Goal: Task Accomplishment & Management: Complete application form

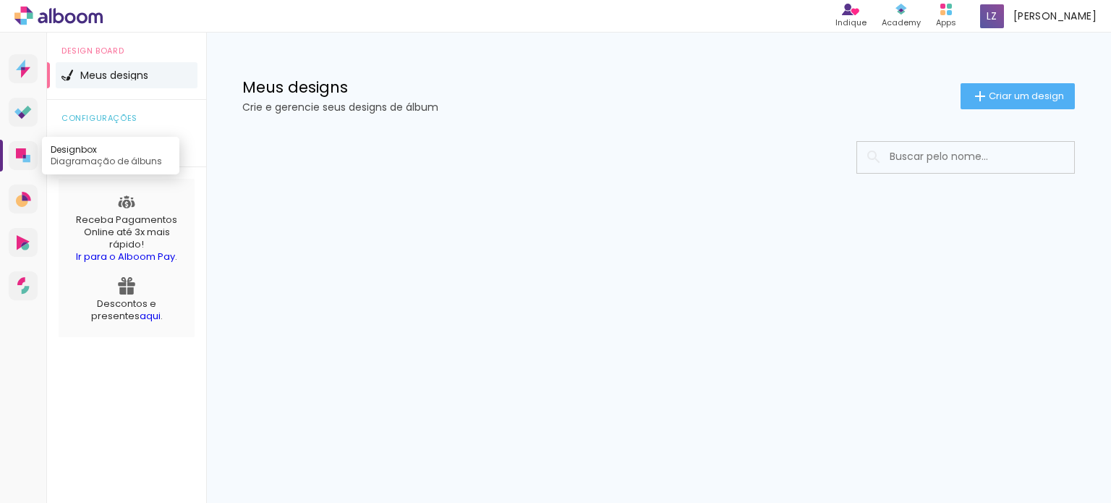
click at [26, 153] on icon at bounding box center [23, 155] width 14 height 14
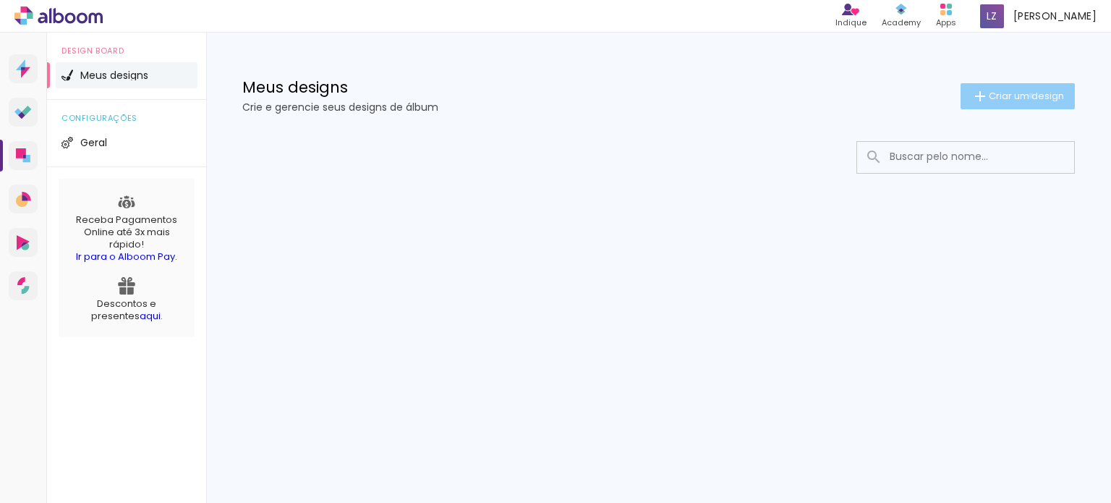
click at [1028, 95] on span "Criar um design" at bounding box center [1025, 95] width 75 height 9
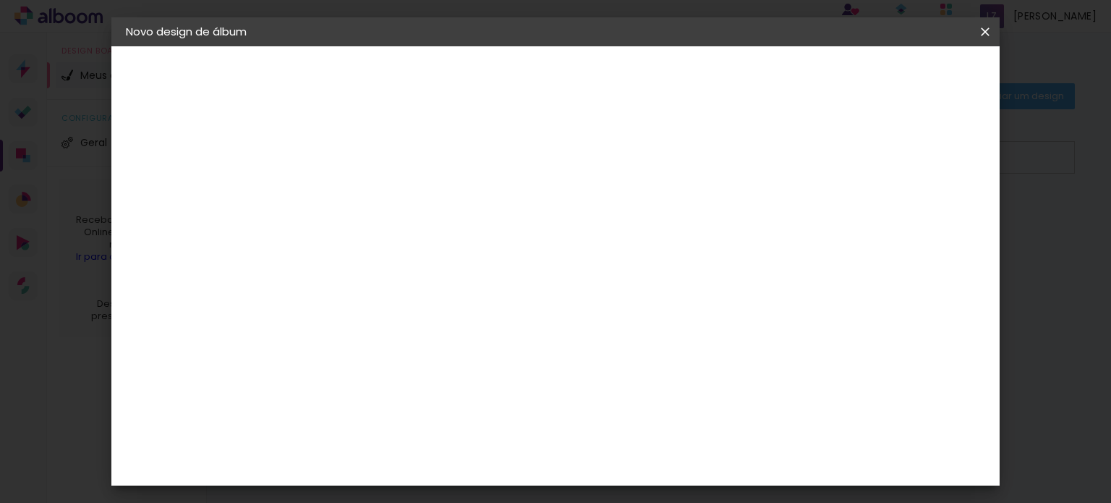
click at [362, 198] on input at bounding box center [362, 194] width 0 height 22
type input "Universo de cores do Raul"
type paper-input "Universo de cores do Raul"
click at [0, 0] on slot "Avançar" at bounding box center [0, 0] width 0 height 0
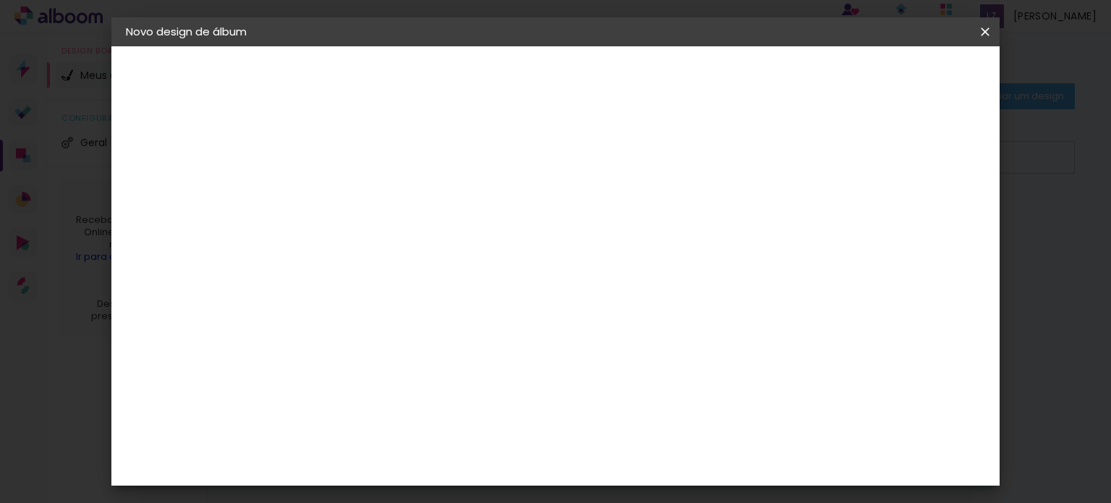
click at [518, 150] on iron-icon at bounding box center [509, 147] width 17 height 17
click at [0, 0] on slot "Tamanho Livre" at bounding box center [0, 0] width 0 height 0
click at [633, 66] on paper-button "Avançar" at bounding box center [597, 76] width 71 height 25
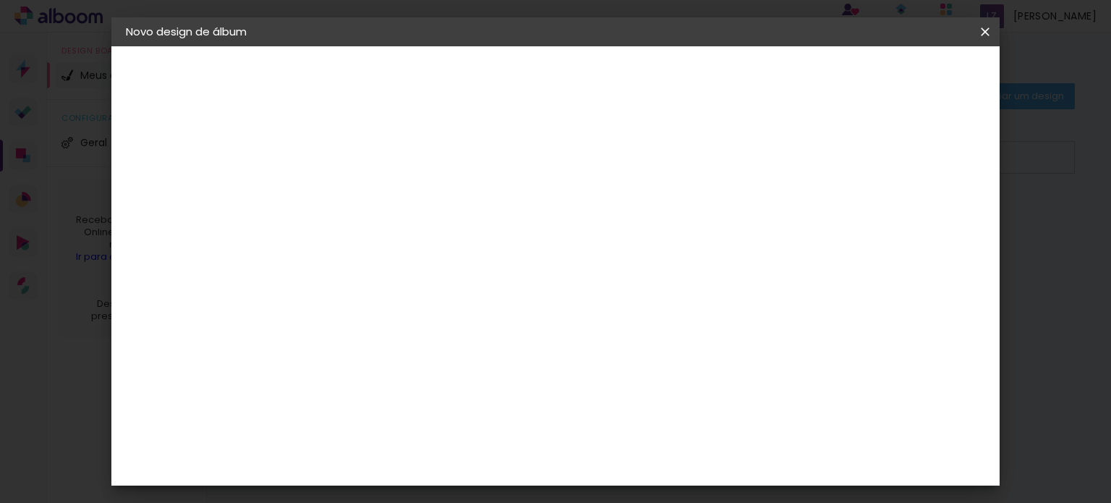
scroll to position [72, 0]
click at [910, 148] on input "5" at bounding box center [911, 146] width 26 height 22
type input "8"
type paper-input "8"
click at [918, 208] on input "8" at bounding box center [910, 219] width 26 height 22
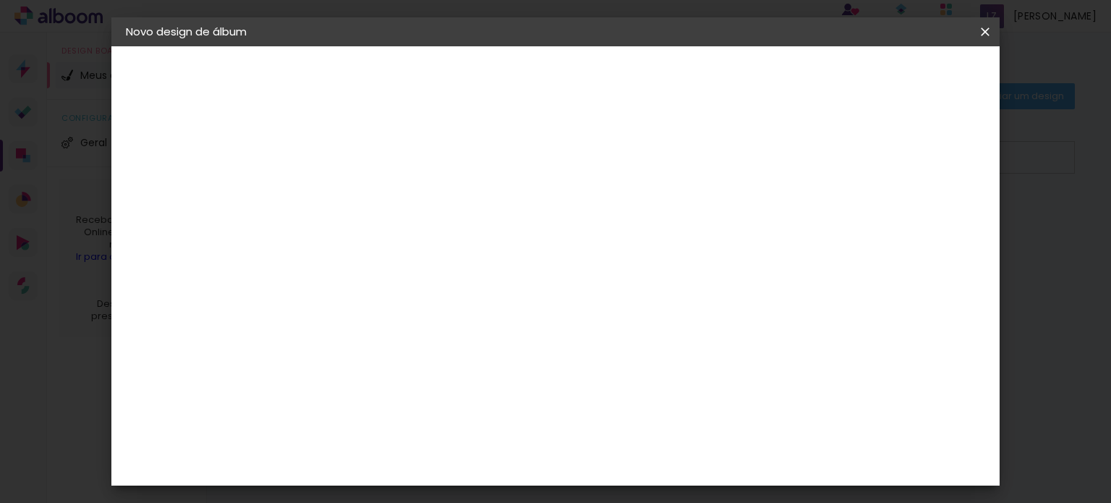
type input "9"
type paper-input "9"
click at [911, 210] on input "9" at bounding box center [906, 219] width 26 height 22
type input "10"
type paper-input "10"
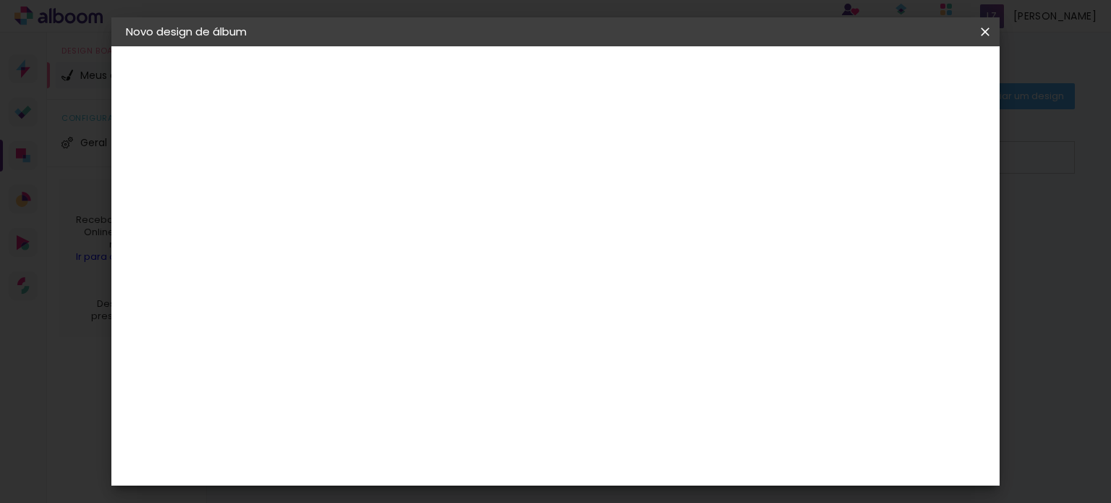
click at [911, 210] on input "10" at bounding box center [905, 219] width 26 height 22
type input "12"
type paper-input "12"
click at [911, 210] on input "12" at bounding box center [901, 219] width 26 height 22
click at [912, 210] on div "mm" at bounding box center [923, 219] width 22 height 22
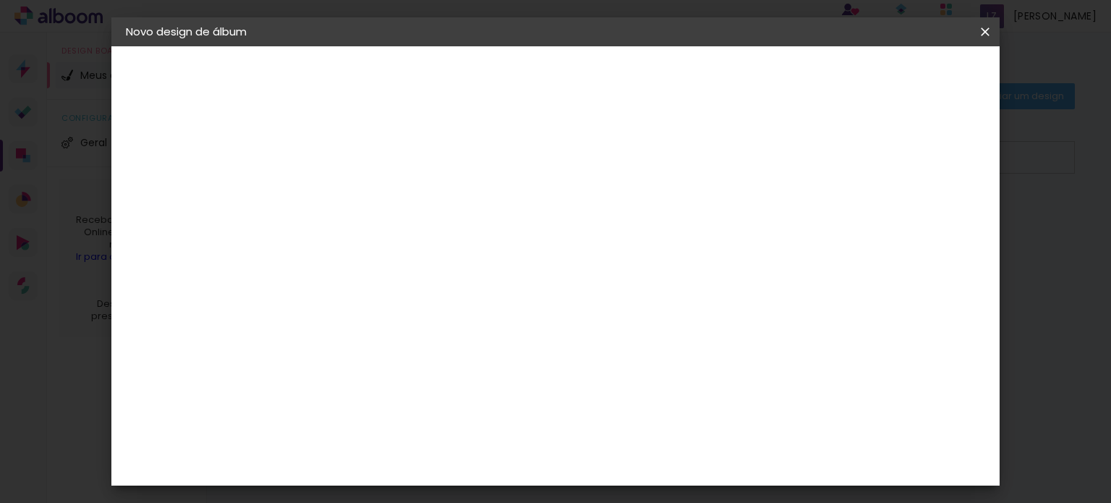
click at [912, 210] on div "mm" at bounding box center [923, 219] width 22 height 22
type input "13"
type paper-input "13"
click at [910, 210] on input "13" at bounding box center [899, 219] width 26 height 22
type input "14"
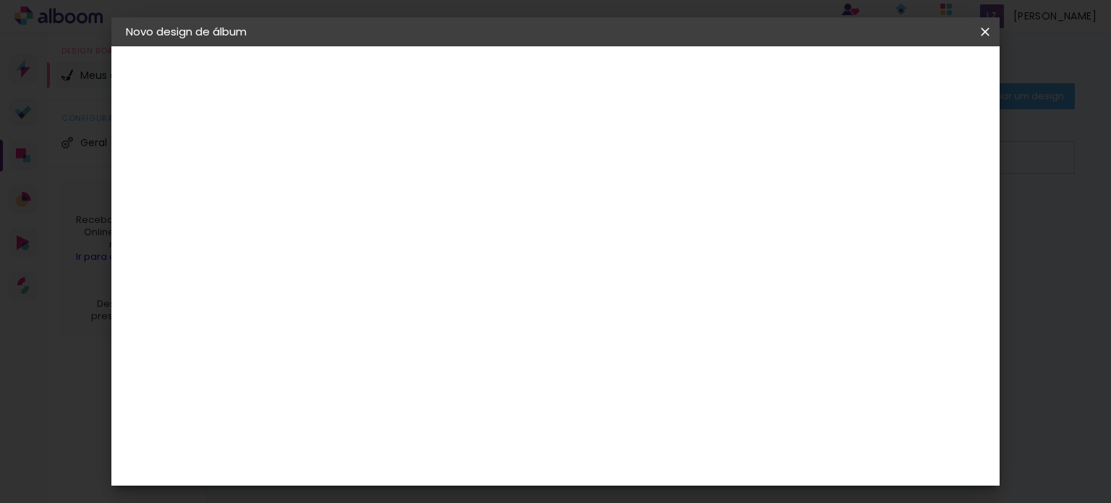
type paper-input "14"
click at [907, 210] on input "14" at bounding box center [897, 219] width 26 height 22
type input "15"
type paper-input "15"
click at [907, 210] on input "15" at bounding box center [896, 219] width 26 height 22
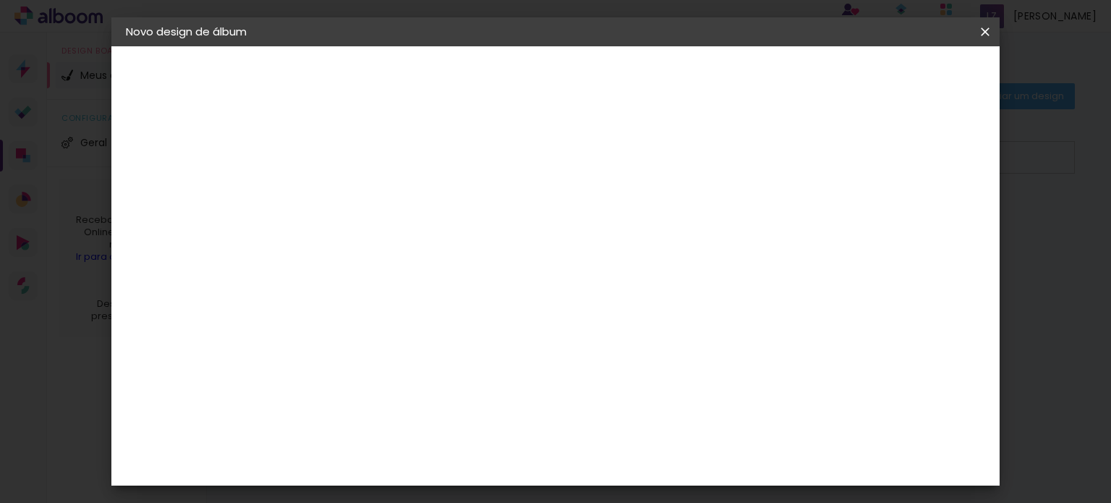
click at [907, 210] on div "mm" at bounding box center [918, 219] width 22 height 22
type input "16"
type paper-input "16"
click at [898, 211] on input "16" at bounding box center [894, 219] width 26 height 22
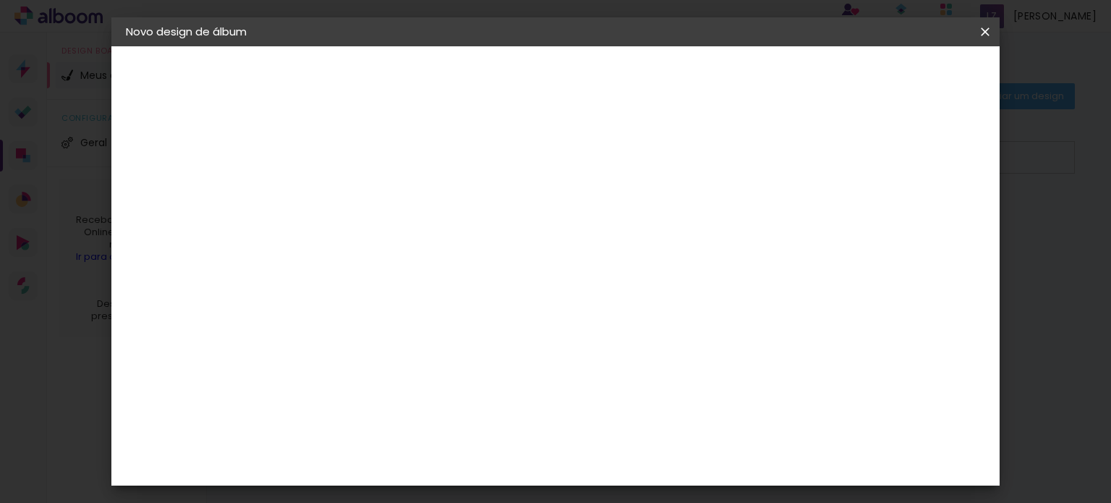
type input "17"
type paper-input "17"
click at [898, 211] on input "17" at bounding box center [891, 219] width 26 height 22
type input "18"
type paper-input "18"
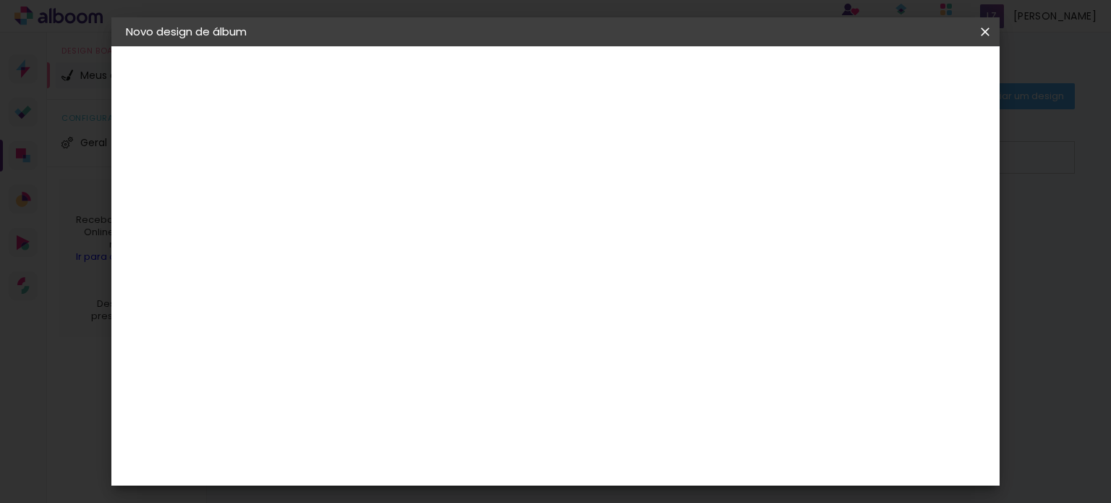
click at [898, 211] on input "18" at bounding box center [891, 219] width 26 height 22
type input "19"
type paper-input "19"
click at [898, 211] on input "19" at bounding box center [889, 219] width 26 height 22
type input "20"
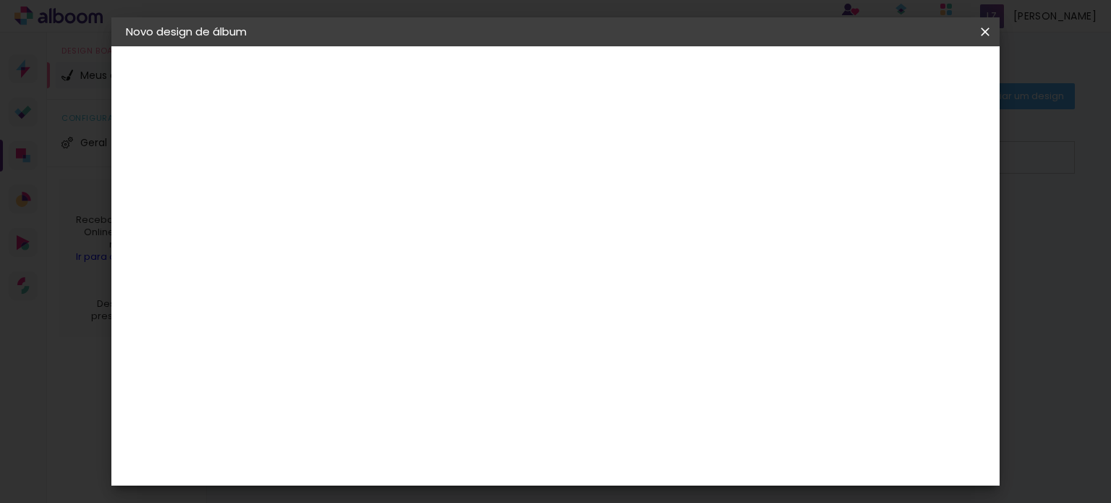
type paper-input "20"
click at [898, 211] on input "20" at bounding box center [887, 219] width 26 height 22
click at [898, 211] on div "mm" at bounding box center [909, 219] width 22 height 22
click at [636, 458] on input "60" at bounding box center [636, 461] width 38 height 22
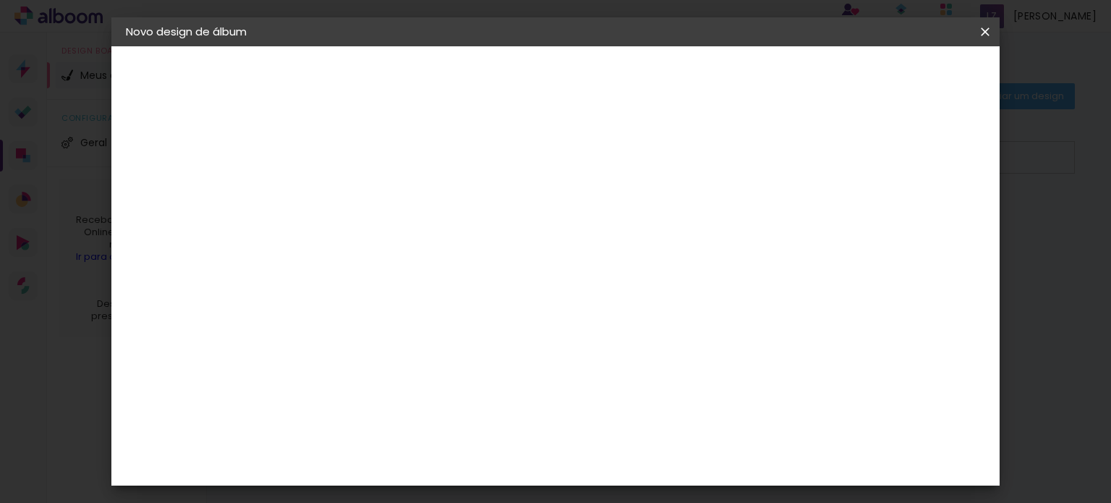
click at [622, 459] on input "60" at bounding box center [636, 461] width 38 height 22
click at [667, 450] on div "cm" at bounding box center [662, 461] width 17 height 22
drag, startPoint x: 653, startPoint y: 456, endPoint x: 622, endPoint y: 450, distance: 31.6
click at [622, 450] on input "60" at bounding box center [636, 461] width 38 height 22
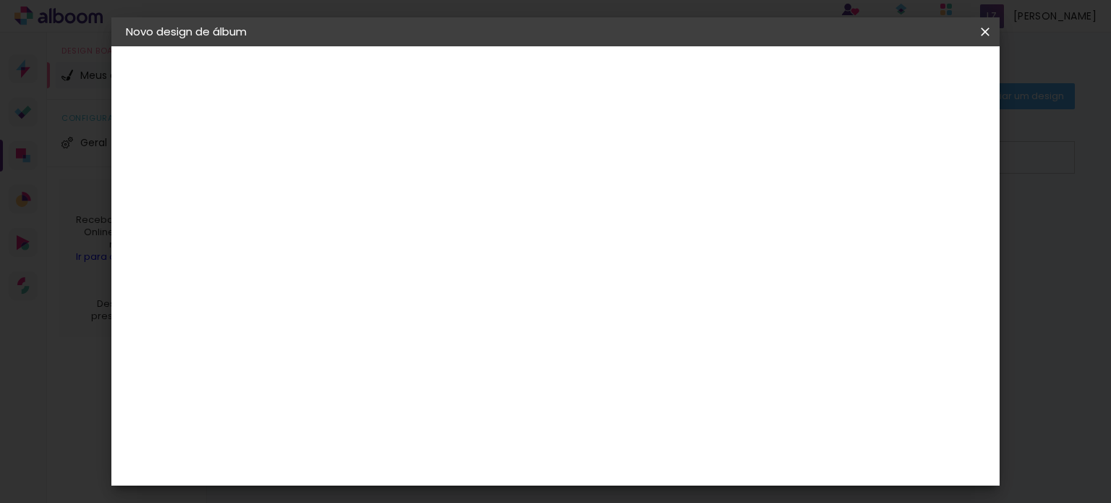
type input "20"
type paper-input "20"
click at [591, 299] on div "10 cm cm cm mm A maioria das encadernadoras sugere 5mm de sangria." at bounding box center [445, 241] width 292 height 116
click at [484, 168] on div at bounding box center [477, 166] width 13 height 13
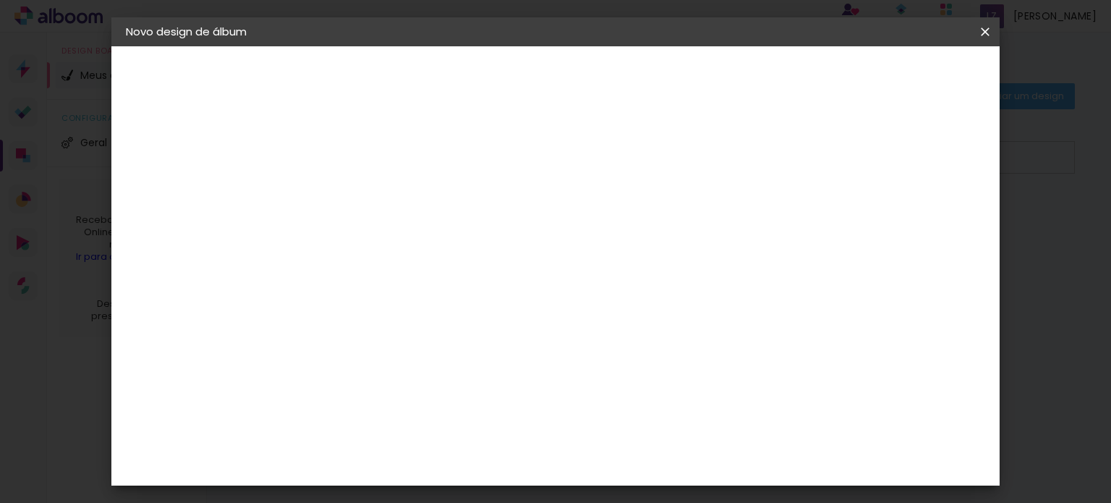
type paper-checkbox "on"
click at [599, 444] on span "10" at bounding box center [591, 452] width 21 height 22
click at [597, 448] on span "10" at bounding box center [591, 452] width 21 height 22
click at [601, 450] on span "10" at bounding box center [591, 452] width 21 height 22
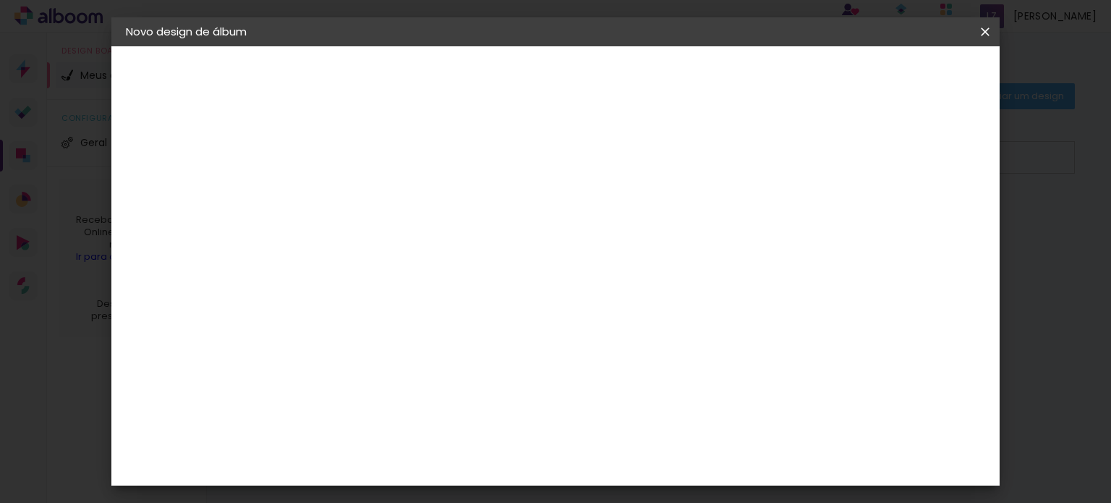
drag, startPoint x: 596, startPoint y: 448, endPoint x: 558, endPoint y: 450, distance: 37.7
click at [558, 450] on div "10 cm" at bounding box center [600, 452] width 88 height 36
click at [377, 166] on div "mm" at bounding box center [388, 166] width 23 height 12
type input "3"
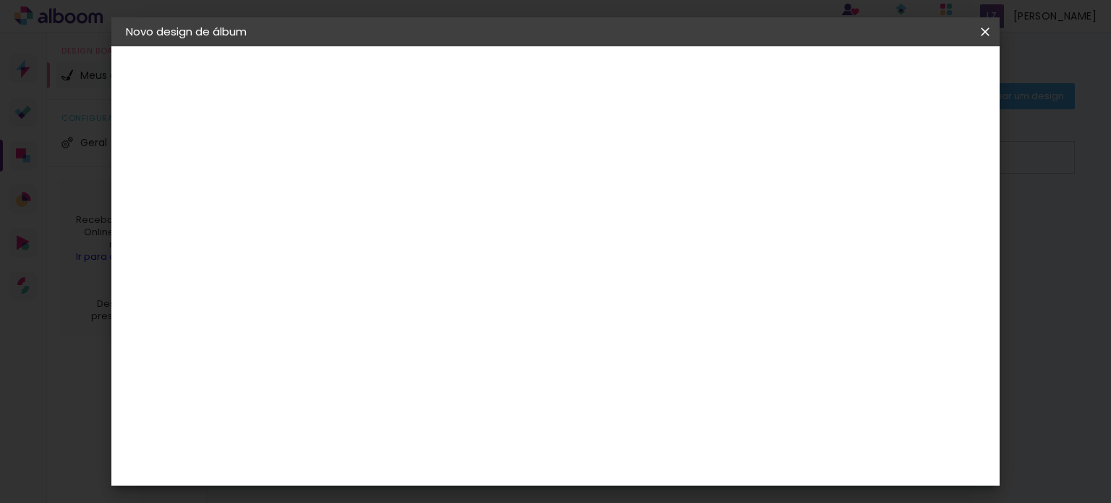
type paper-input "3"
click at [372, 163] on input "3" at bounding box center [353, 166] width 50 height 18
type input "4"
type paper-input "4"
click at [372, 163] on input "4" at bounding box center [353, 166] width 50 height 18
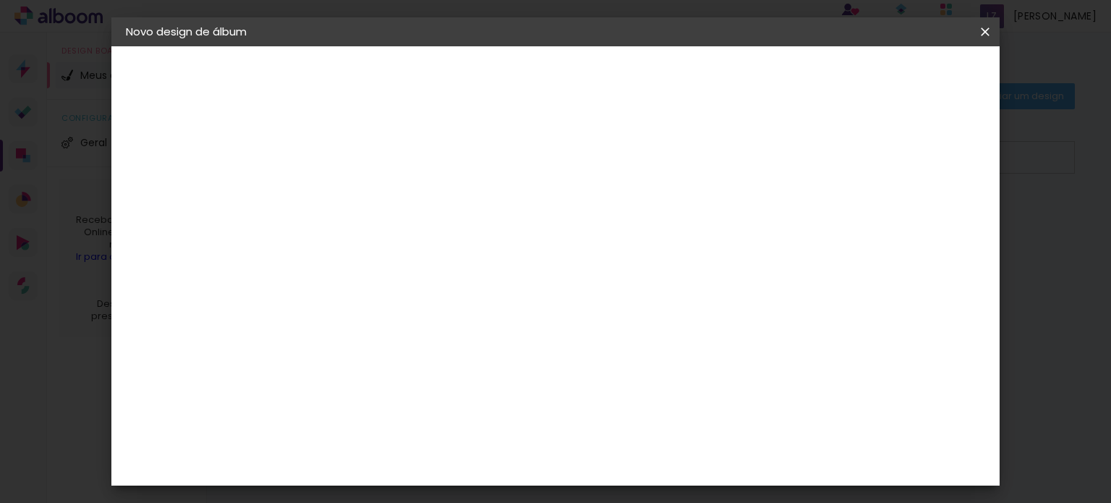
type input "5"
type paper-input "5"
click at [372, 163] on input "5" at bounding box center [353, 166] width 50 height 18
type input "6"
type paper-input "6"
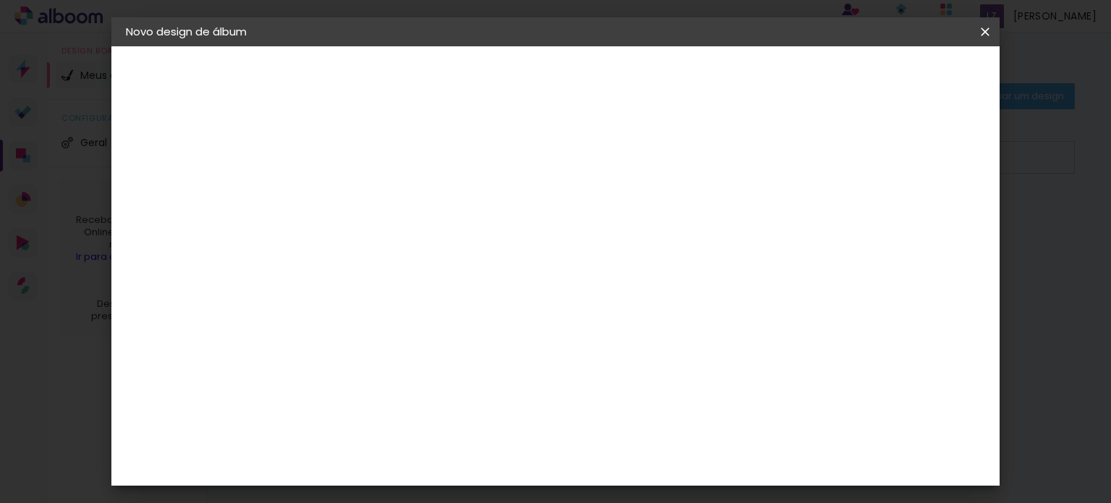
click at [372, 163] on input "6" at bounding box center [353, 166] width 50 height 18
type input "7"
type paper-input "7"
click at [372, 163] on input "7" at bounding box center [353, 166] width 50 height 18
type input "21"
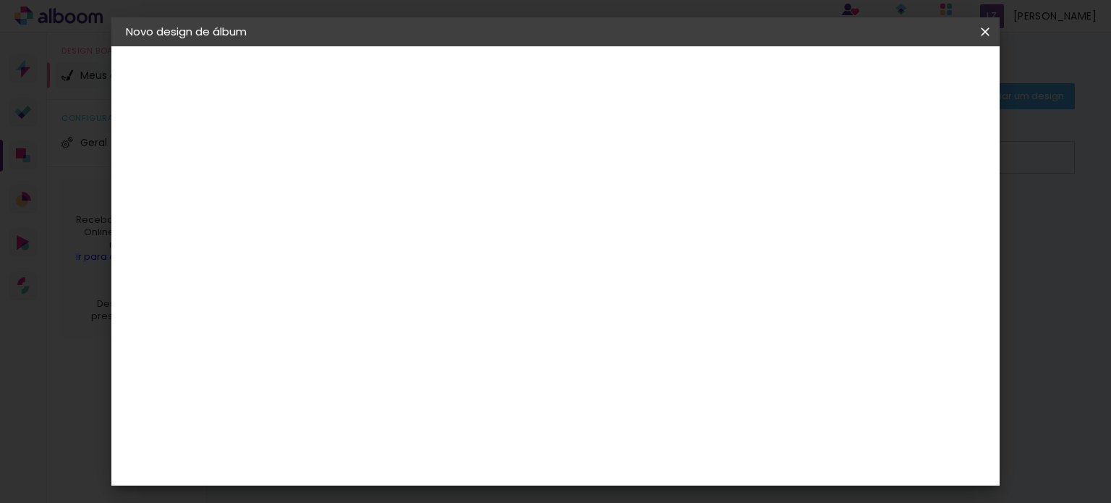
type paper-input "21"
click at [372, 163] on input "21" at bounding box center [353, 166] width 50 height 18
click at [373, 175] on div at bounding box center [364, 175] width 73 height 1
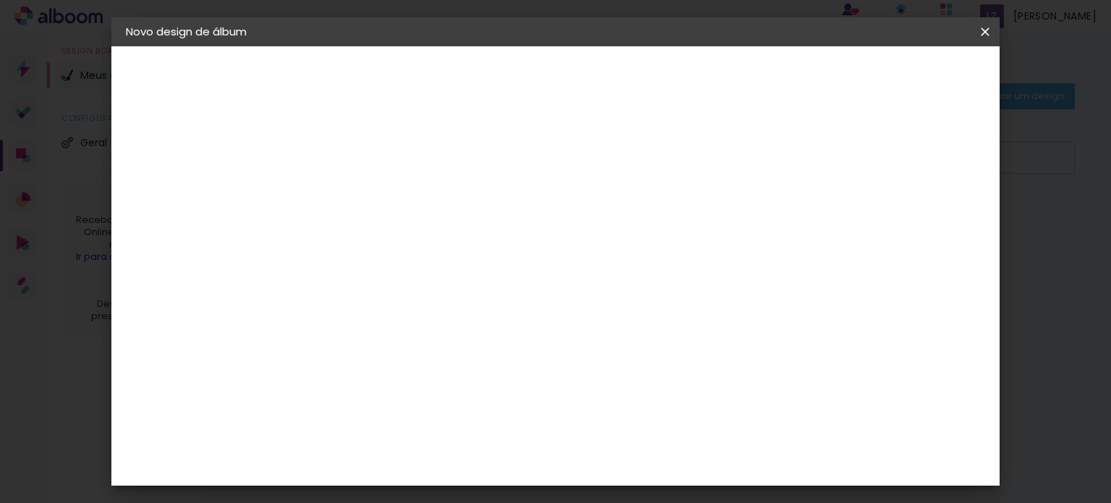
type input "20"
type paper-input "20"
click at [370, 168] on input "20" at bounding box center [353, 166] width 50 height 18
type input "19"
type paper-input "19"
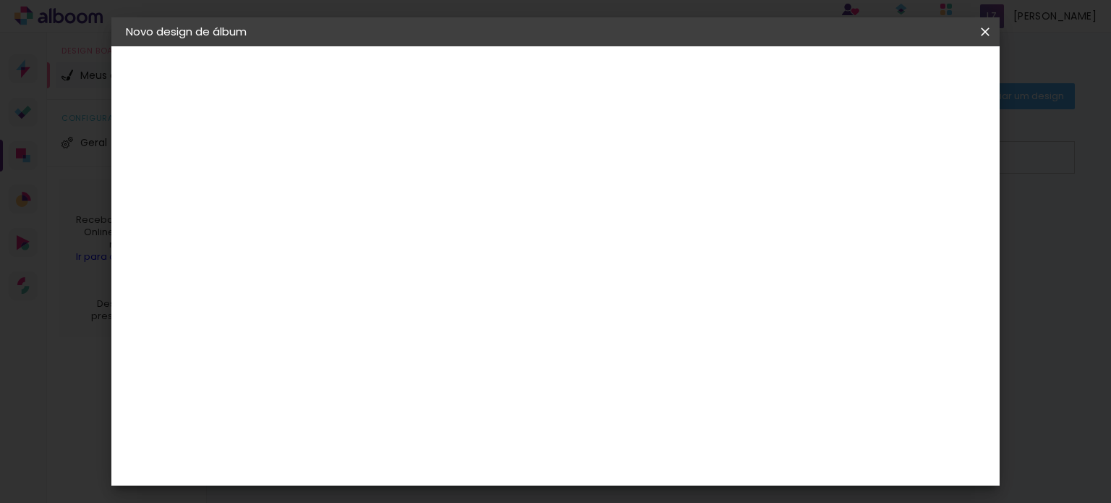
click at [370, 168] on input "19" at bounding box center [353, 166] width 50 height 18
type input "18"
type paper-input "18"
click at [370, 168] on input "18" at bounding box center [353, 166] width 50 height 18
type input "17"
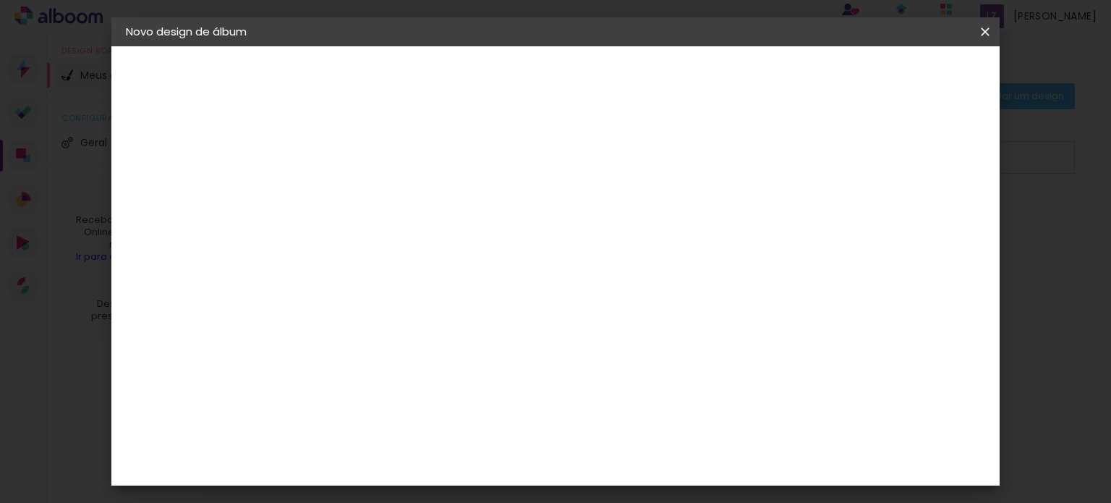
type paper-input "17"
click at [370, 168] on input "17" at bounding box center [353, 166] width 50 height 18
type input "16"
type paper-input "16"
click at [370, 168] on input "16" at bounding box center [353, 166] width 50 height 18
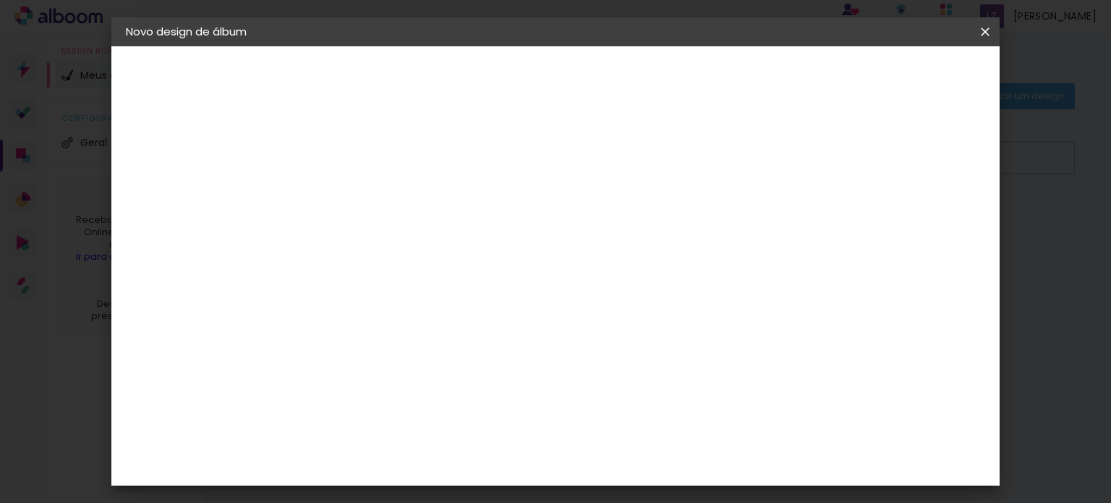
type input "15"
type paper-input "15"
click at [370, 168] on input "15" at bounding box center [353, 166] width 50 height 18
type input "14"
type paper-input "14"
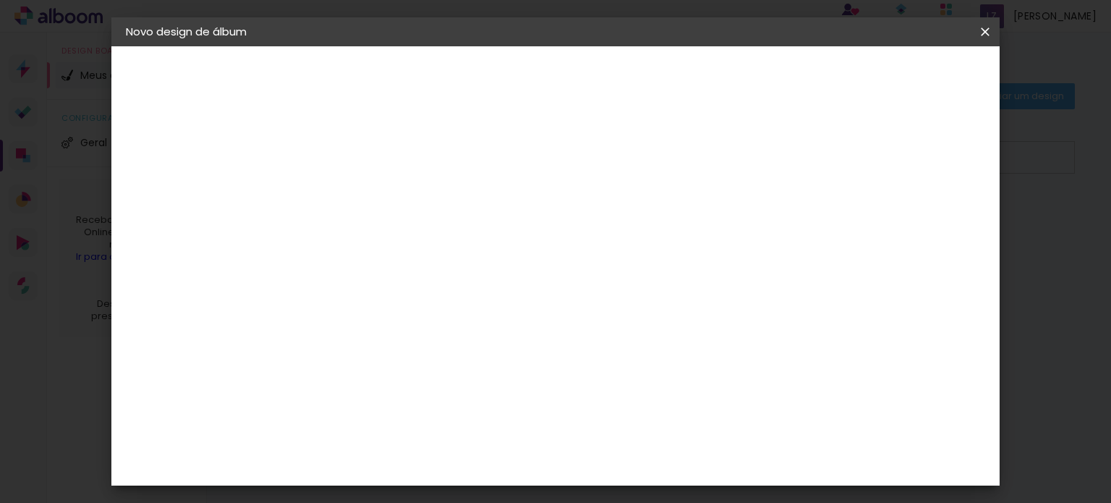
click at [370, 168] on input "14" at bounding box center [353, 166] width 50 height 18
type input "13"
type paper-input "13"
click at [370, 168] on input "13" at bounding box center [353, 166] width 50 height 18
type input "12"
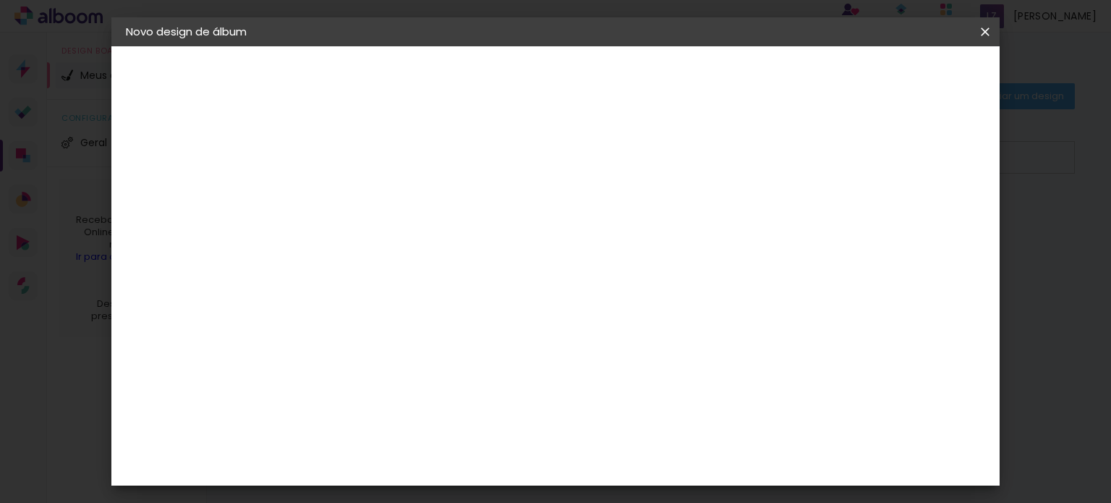
type paper-input "12"
click at [370, 168] on input "12" at bounding box center [353, 166] width 50 height 18
type input "11"
type paper-input "11"
click at [370, 168] on input "11" at bounding box center [353, 166] width 50 height 18
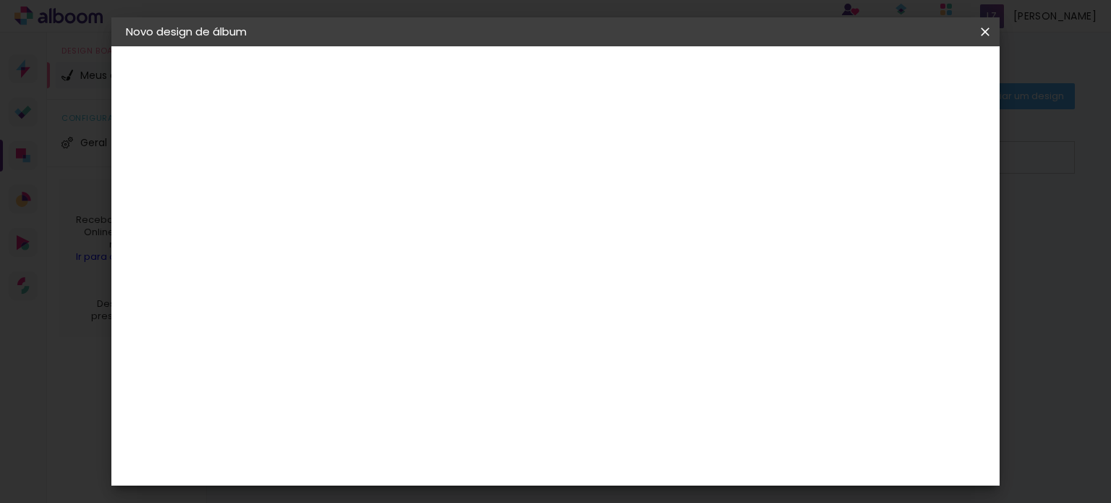
type input "10"
type paper-input "10"
click at [370, 168] on input "10" at bounding box center [353, 166] width 50 height 18
type input "9"
type paper-input "9"
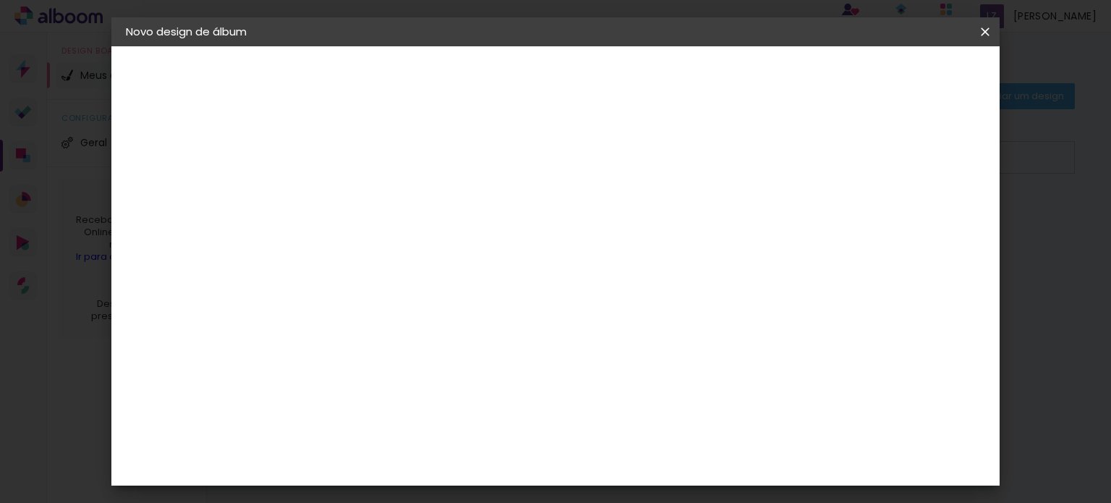
click at [370, 168] on input "9" at bounding box center [353, 166] width 50 height 18
type input "8"
type paper-input "8"
click at [370, 168] on input "8" at bounding box center [353, 166] width 50 height 18
click at [165, 173] on div "Tamanho livre" at bounding box center [181, 178] width 50 height 20
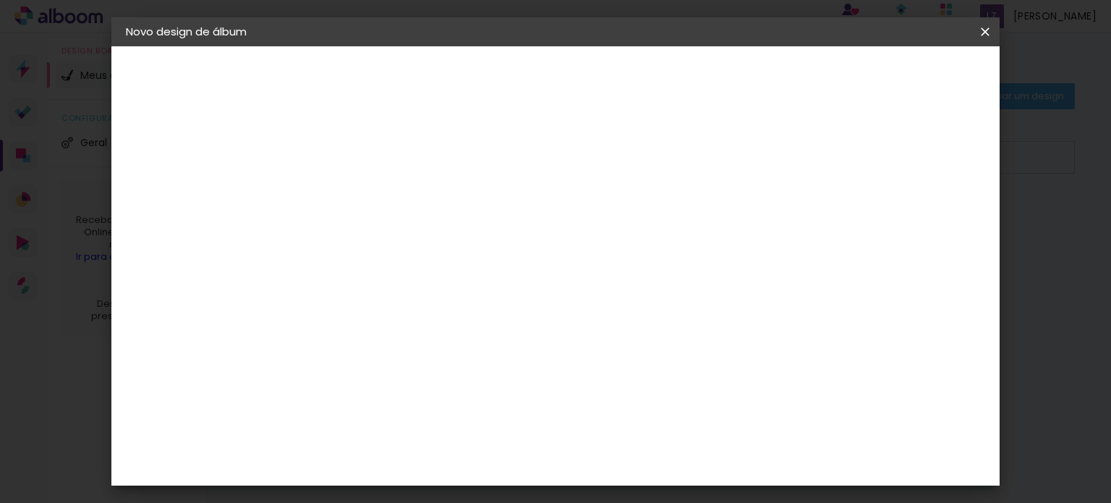
click at [633, 218] on paper-item "Tamanho Livre" at bounding box center [563, 220] width 139 height 32
click at [0, 0] on slot "Avançar" at bounding box center [0, 0] width 0 height 0
drag, startPoint x: 492, startPoint y: 269, endPoint x: 473, endPoint y: 267, distance: 19.6
click at [473, 267] on input "30" at bounding box center [487, 267] width 38 height 22
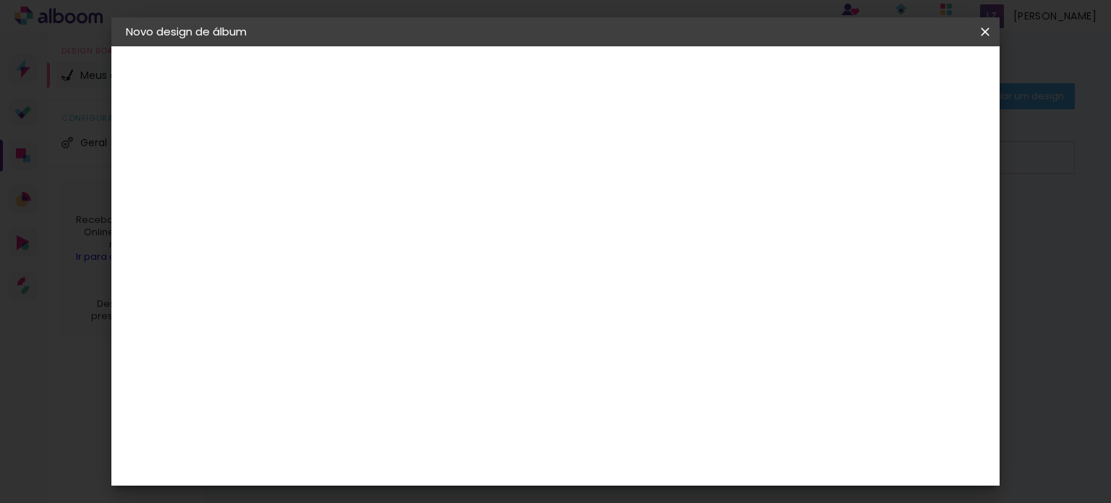
type input "20"
type paper-input "20"
click at [600, 219] on div "10 cm" at bounding box center [577, 227] width 133 height 36
click at [735, 212] on input "20" at bounding box center [742, 219] width 26 height 22
click at [680, 163] on div "10 cm cm cm mm A maioria das encadernadoras sugere 5mm de sangria." at bounding box center [489, 106] width 381 height 116
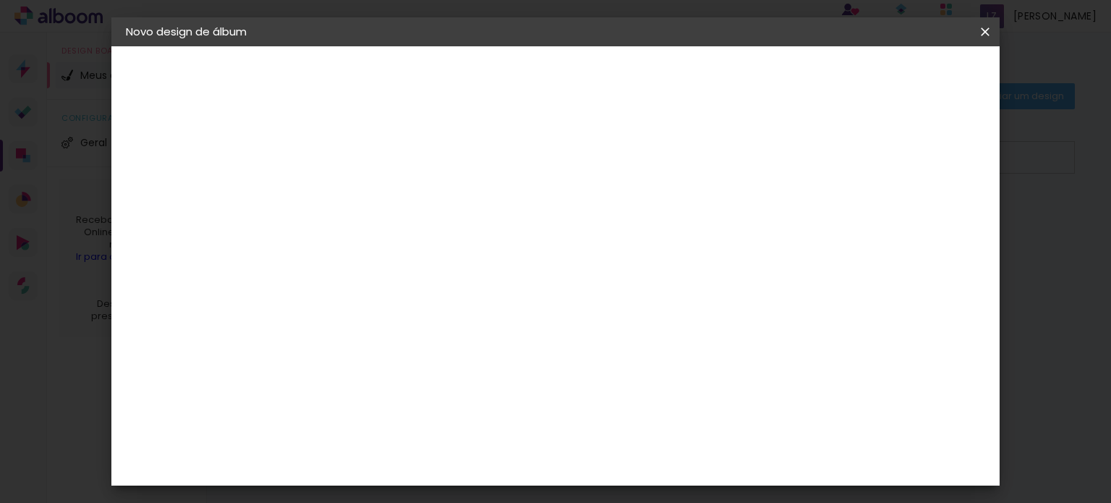
scroll to position [0, 0]
click at [576, 161] on div "mm Mostrar sangria" at bounding box center [489, 114] width 381 height 137
click at [339, 162] on input "8" at bounding box center [353, 166] width 50 height 18
click at [574, 290] on span "10" at bounding box center [568, 290] width 21 height 22
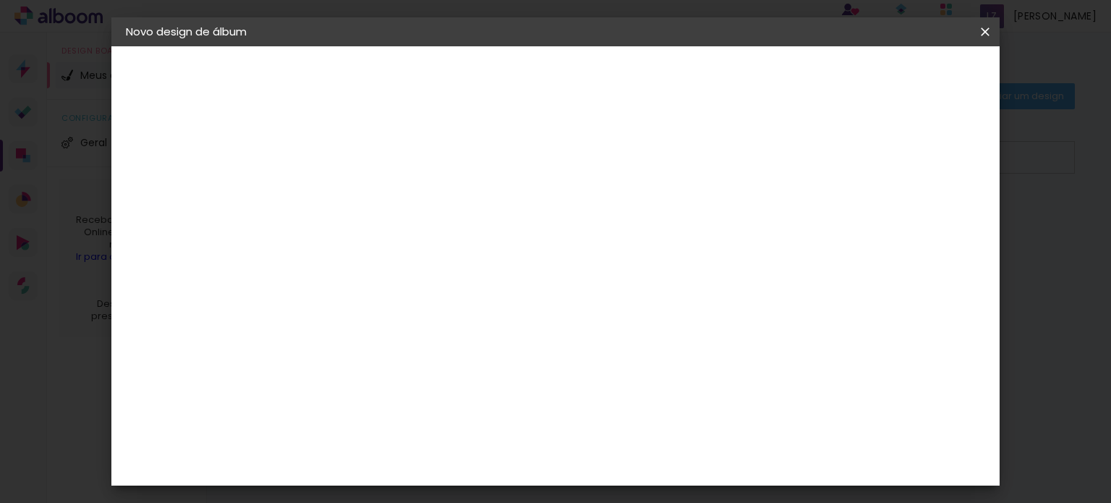
click at [484, 268] on div at bounding box center [436, 295] width 96 height 59
click at [574, 289] on span "10" at bounding box center [568, 290] width 21 height 22
click at [590, 285] on span "cm" at bounding box center [587, 290] width 17 height 22
click at [609, 283] on div "10 cm" at bounding box center [577, 290] width 133 height 36
click at [602, 297] on div "10 cm" at bounding box center [577, 290] width 133 height 36
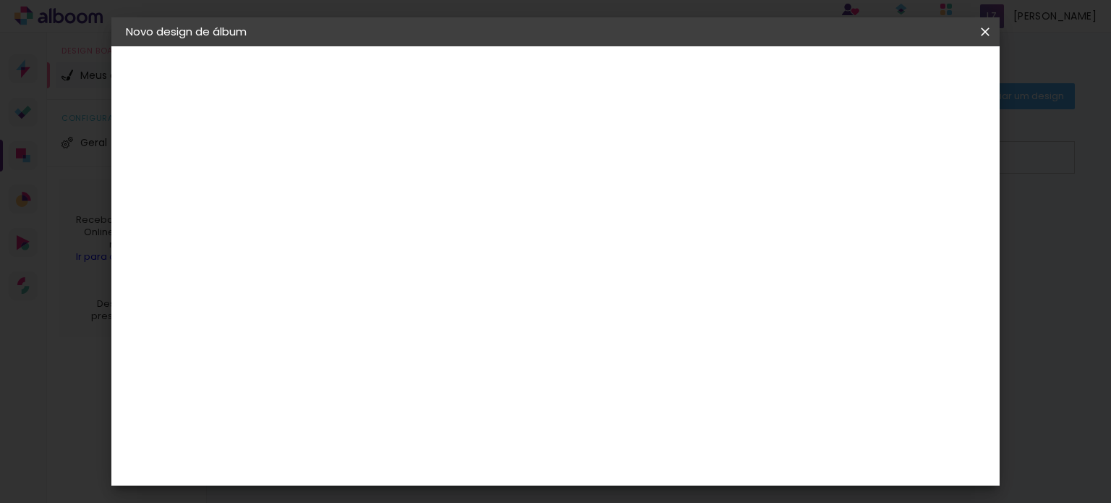
scroll to position [260, 0]
click at [484, 277] on div at bounding box center [436, 252] width 96 height 59
click at [0, 0] on slot "Mostrar sangria" at bounding box center [0, 0] width 0 height 0
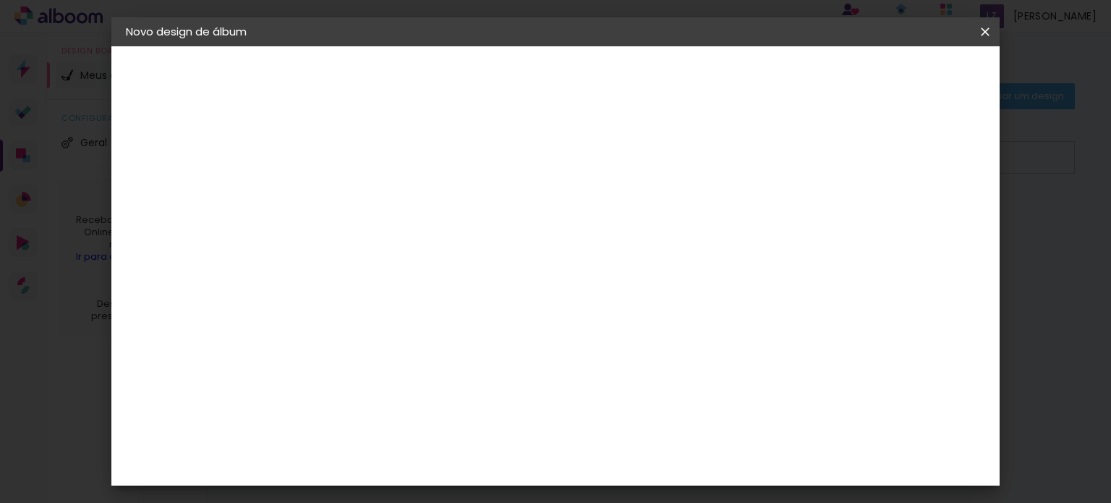
type input "9"
type paper-input "9"
click at [367, 161] on input "9" at bounding box center [353, 166] width 50 height 18
type input "10"
type paper-input "10"
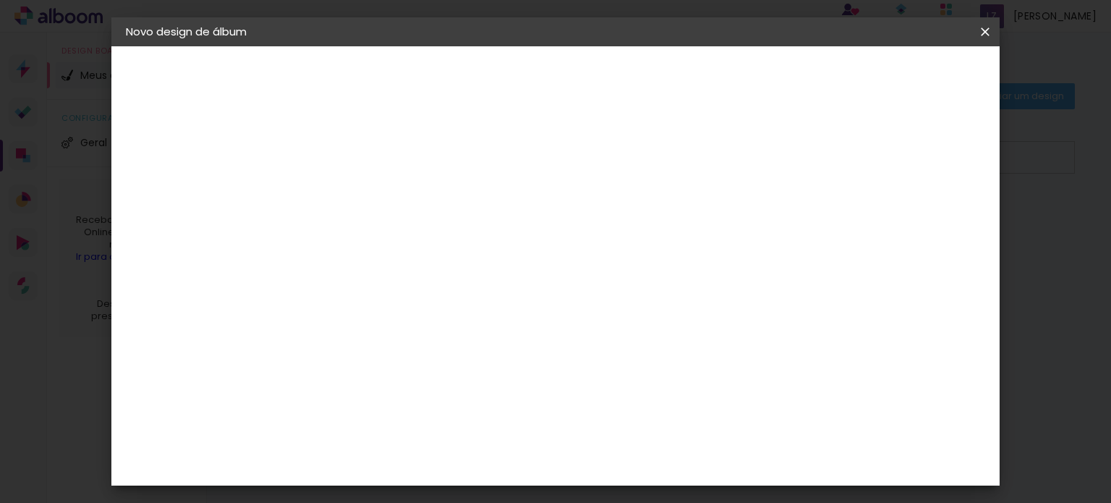
click at [367, 161] on input "10" at bounding box center [353, 166] width 50 height 18
type input "11"
type paper-input "11"
click at [367, 161] on input "11" at bounding box center [353, 166] width 50 height 18
type input "12"
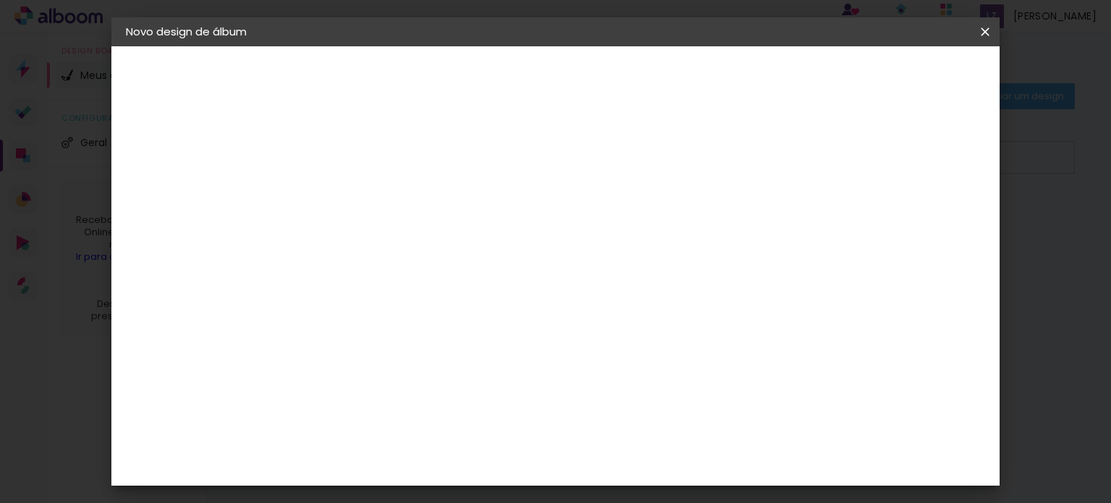
type paper-input "12"
click at [367, 161] on input "12" at bounding box center [353, 166] width 50 height 18
type input "13"
type paper-input "13"
click at [367, 161] on input "13" at bounding box center [353, 166] width 50 height 18
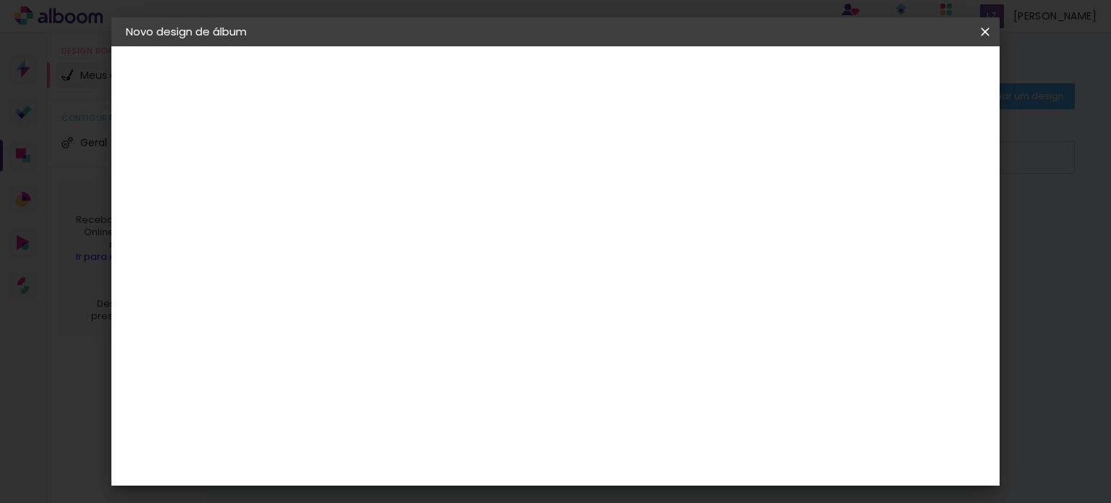
type input "12"
type paper-input "12"
click at [370, 173] on input "12" at bounding box center [353, 166] width 50 height 18
type input "11"
type paper-input "11"
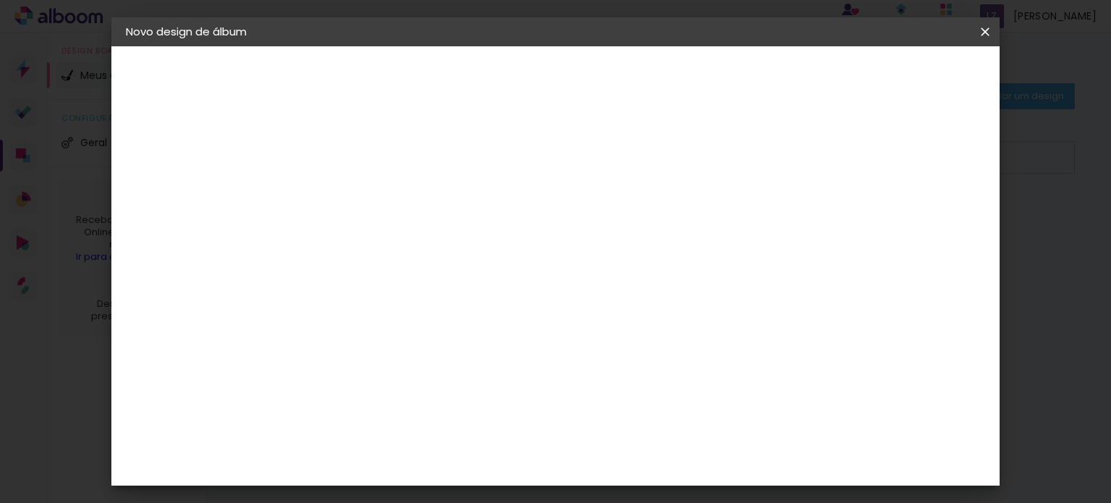
click at [370, 173] on input "11" at bounding box center [353, 166] width 50 height 18
type input "10"
type paper-input "10"
click at [370, 173] on input "10" at bounding box center [353, 166] width 50 height 18
type input "9"
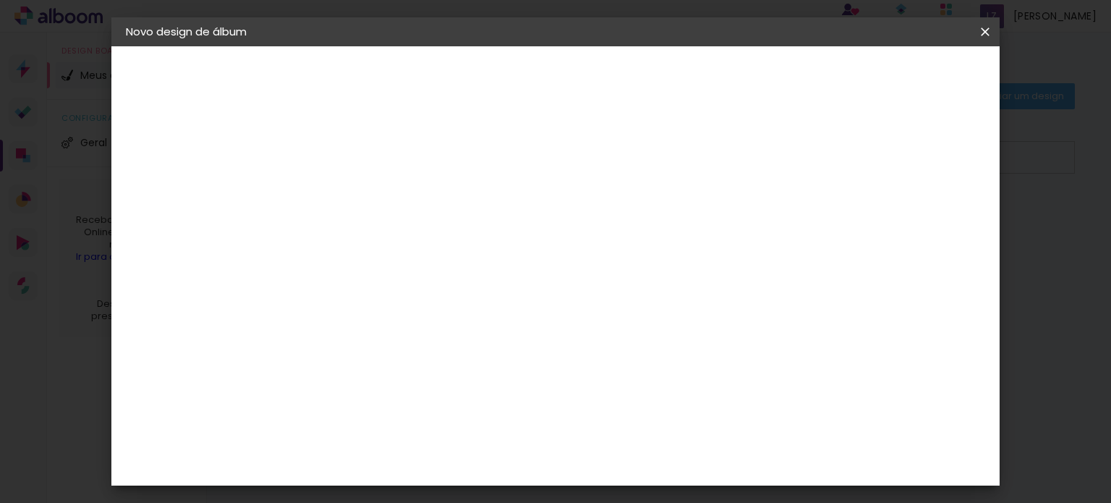
type paper-input "9"
click at [370, 173] on input "9" at bounding box center [353, 166] width 50 height 18
click at [680, 299] on div "10 cm cm cm mm A maioria das encadernadoras sugere 5mm de sangria." at bounding box center [489, 241] width 381 height 116
click at [585, 248] on div at bounding box center [542, 257] width 85 height 127
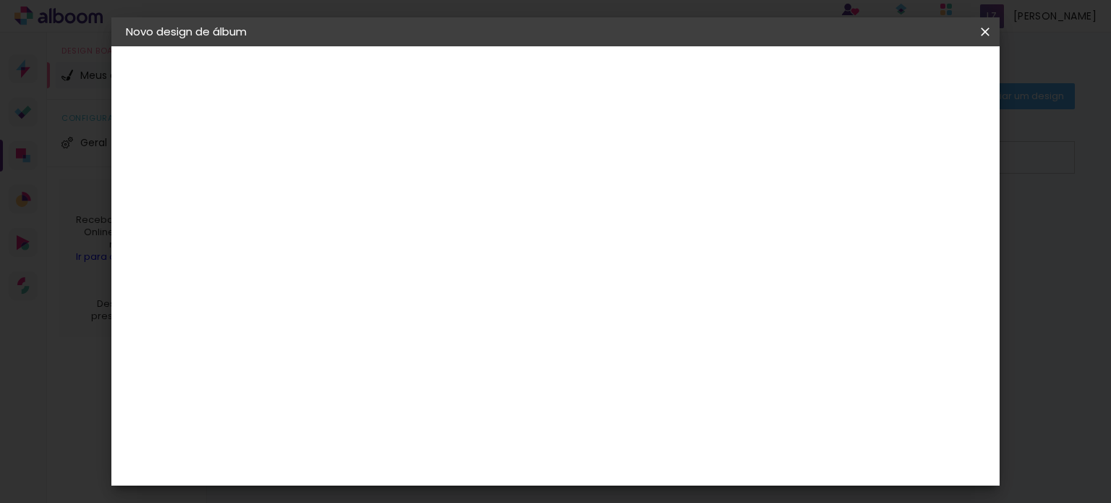
scroll to position [260, 0]
drag, startPoint x: 810, startPoint y: 171, endPoint x: 813, endPoint y: 129, distance: 42.0
click at [644, 81] on span "Iniciar design" at bounding box center [627, 82] width 33 height 20
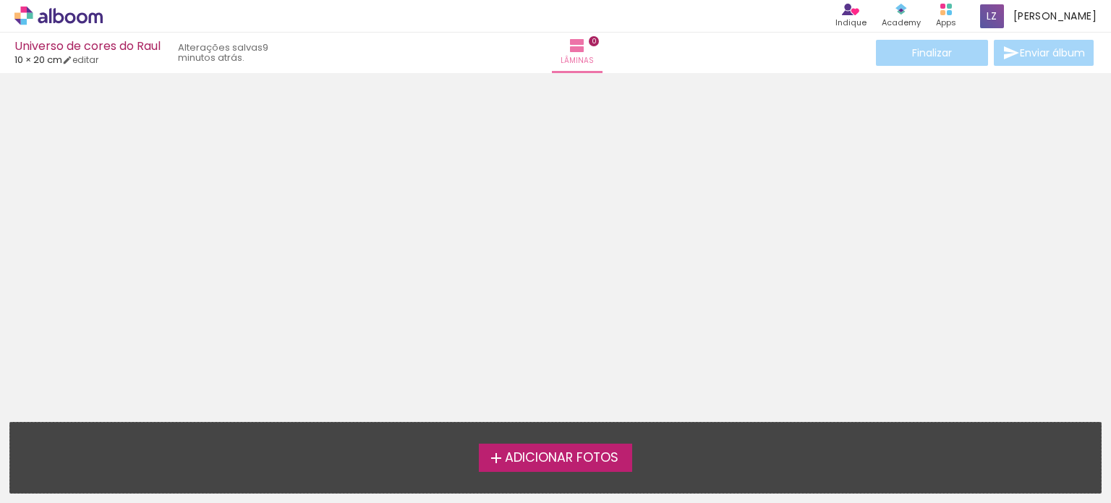
click at [512, 460] on span "Adicionar Fotos" at bounding box center [562, 457] width 114 height 13
click at [0, 0] on input "file" at bounding box center [0, 0] width 0 height 0
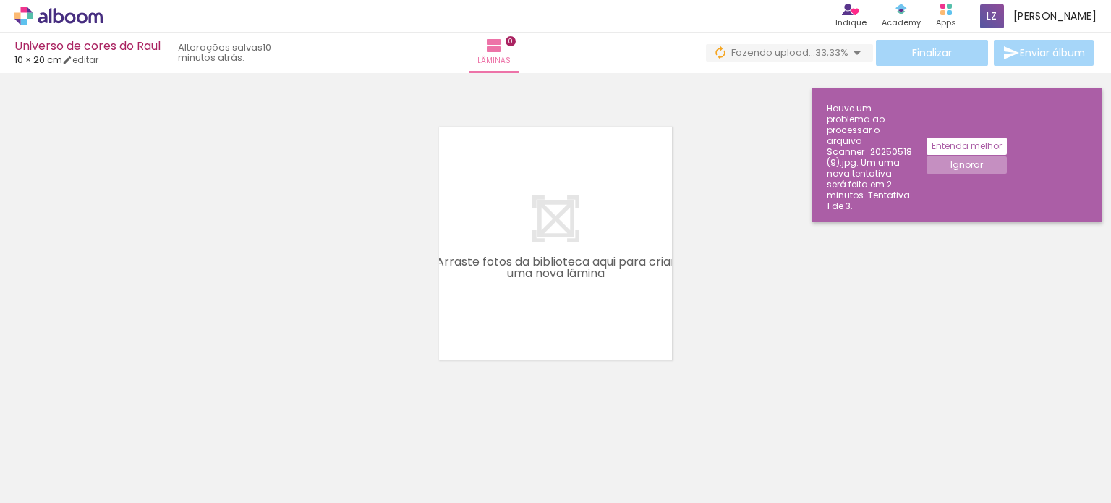
click at [443, 425] on iron-icon at bounding box center [437, 424] width 15 height 15
click at [362, 427] on iron-icon at bounding box center [356, 424] width 15 height 15
click at [1007, 156] on paper-button "Ignorar" at bounding box center [966, 164] width 80 height 17
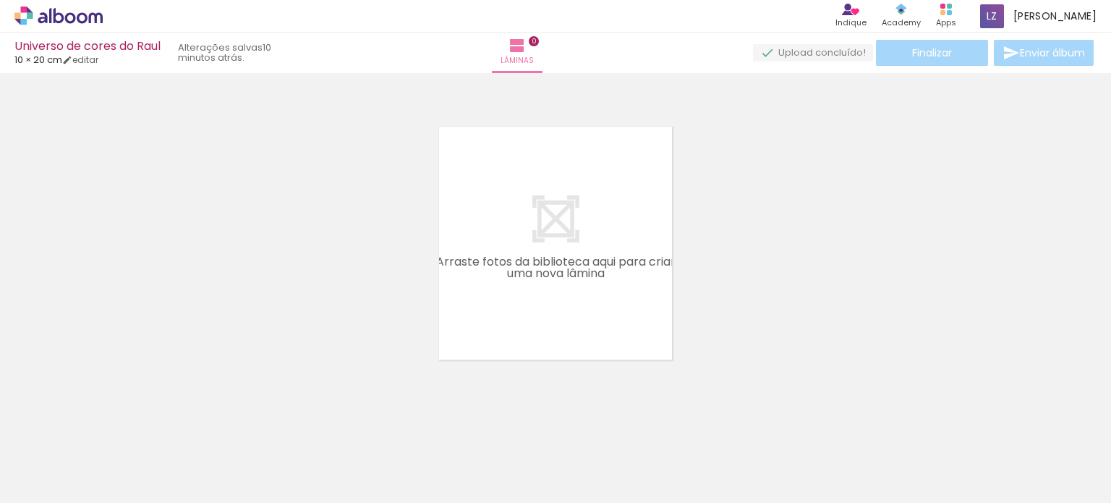
click at [119, 456] on iron-horizontal-list at bounding box center [104, 457] width 29 height 90
click at [362, 424] on iron-icon at bounding box center [356, 424] width 15 height 15
click at [283, 424] on iron-icon at bounding box center [275, 424] width 15 height 15
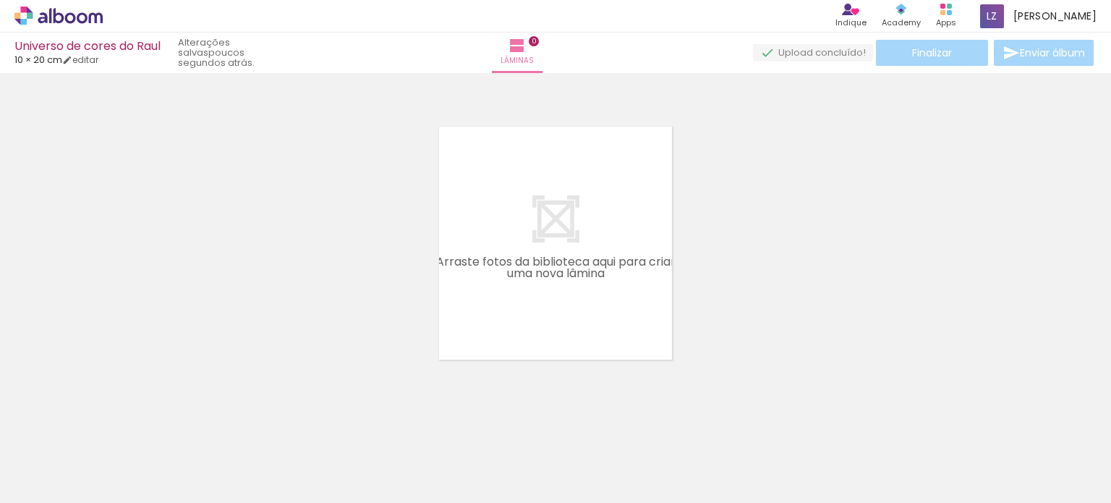
click at [119, 442] on iron-horizontal-list at bounding box center [104, 457] width 29 height 90
click at [119, 439] on iron-horizontal-list at bounding box center [104, 457] width 29 height 90
click at [200, 422] on iron-icon at bounding box center [194, 424] width 15 height 15
click at [116, 421] on iron-icon at bounding box center [113, 424] width 15 height 15
click at [53, 482] on span "Adicionar Fotos" at bounding box center [51, 483] width 43 height 16
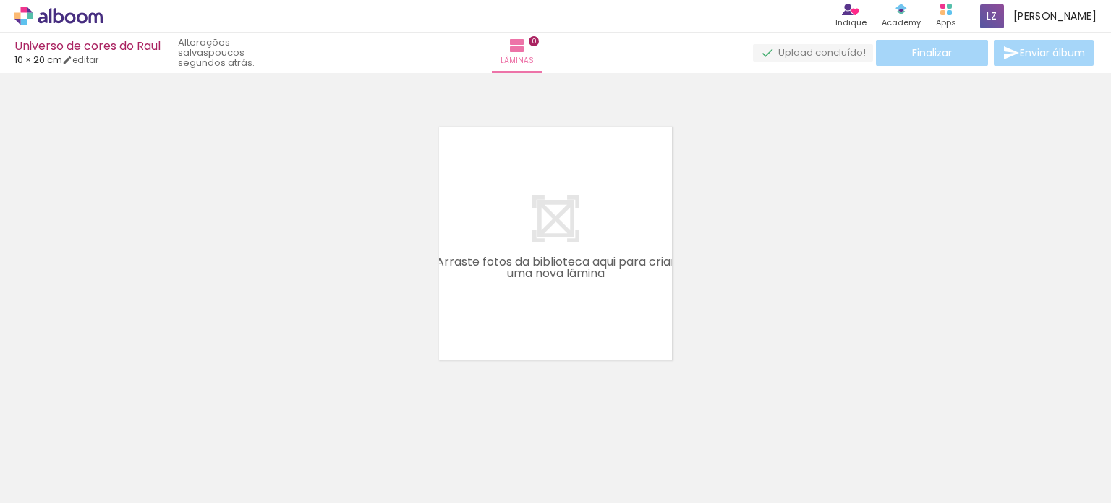
click at [0, 0] on input "file" at bounding box center [0, 0] width 0 height 0
click at [59, 458] on input "Todas as fotos" at bounding box center [40, 459] width 55 height 12
click at [0, 0] on slot "Não utilizadas" at bounding box center [0, 0] width 0 height 0
type input "Não utilizadas"
click at [119, 450] on iron-horizontal-list at bounding box center [104, 457] width 29 height 90
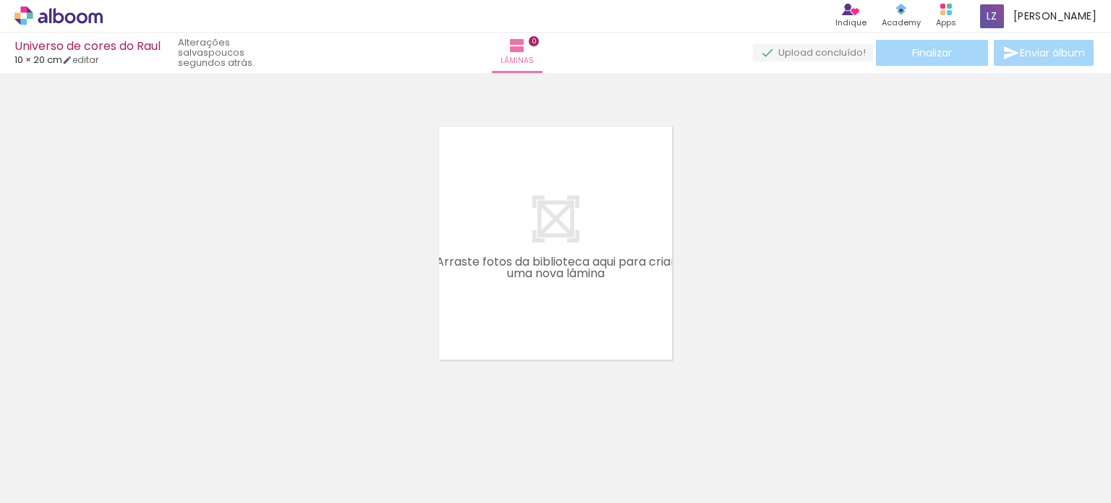
click at [119, 461] on iron-horizontal-list at bounding box center [104, 457] width 29 height 90
drag, startPoint x: 309, startPoint y: 458, endPoint x: 320, endPoint y: 318, distance: 140.0
click at [320, 318] on quentale-workspace at bounding box center [555, 251] width 1111 height 503
click at [579, 276] on quentale-layouter at bounding box center [555, 243] width 292 height 292
